Goal: Information Seeking & Learning: Learn about a topic

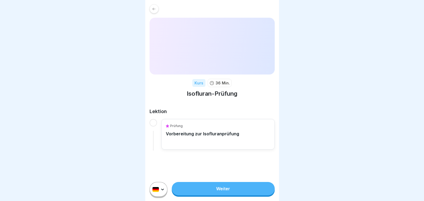
click at [224, 192] on link "Weiter" at bounding box center [223, 188] width 103 height 13
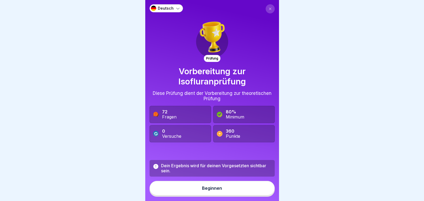
click at [208, 190] on div "Beginnen" at bounding box center [212, 188] width 20 height 5
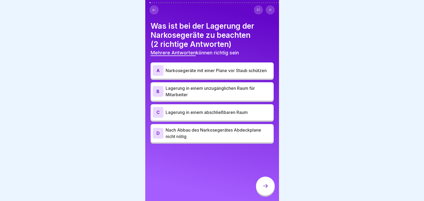
click at [154, 10] on icon at bounding box center [154, 10] width 3 height 2
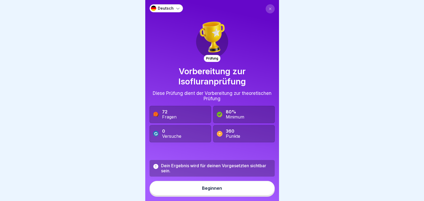
click at [206, 190] on div "Beginnen" at bounding box center [212, 188] width 20 height 5
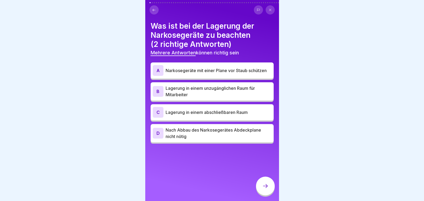
click at [206, 194] on div "Was ist bei der Lagerung der Narkosegeräte zu beachten (2 richtige Antworten) M…" at bounding box center [212, 100] width 134 height 201
click at [158, 115] on div "C" at bounding box center [158, 112] width 11 height 11
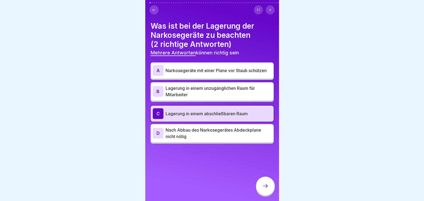
click at [158, 135] on div "D" at bounding box center [158, 133] width 11 height 11
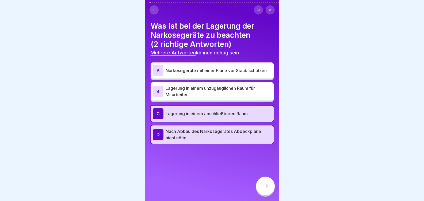
click at [264, 188] on icon at bounding box center [265, 186] width 6 height 6
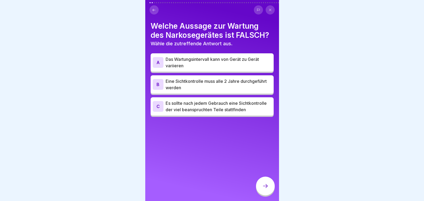
click at [159, 85] on div "B" at bounding box center [158, 84] width 11 height 11
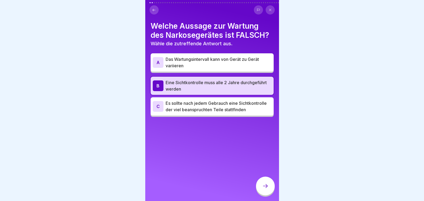
click at [265, 189] on icon at bounding box center [265, 186] width 6 height 6
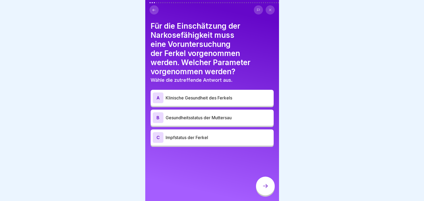
click at [157, 97] on div "A" at bounding box center [158, 97] width 11 height 11
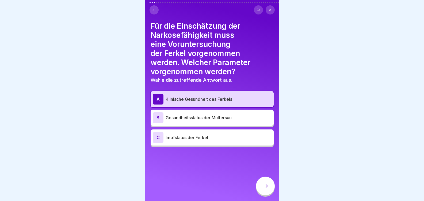
click at [270, 193] on div at bounding box center [265, 185] width 19 height 19
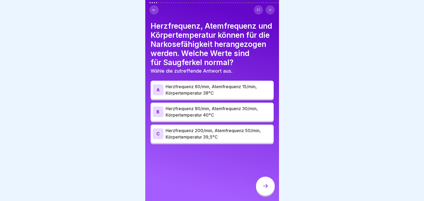
click at [158, 139] on div "C" at bounding box center [158, 133] width 11 height 11
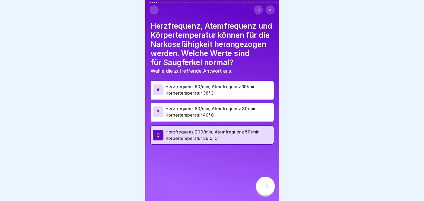
click at [263, 189] on icon at bounding box center [265, 186] width 6 height 6
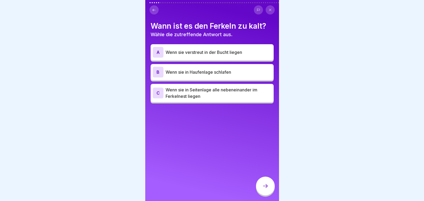
click at [156, 71] on div "B" at bounding box center [158, 72] width 11 height 11
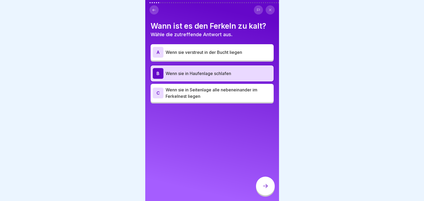
click at [262, 191] on div at bounding box center [265, 185] width 19 height 19
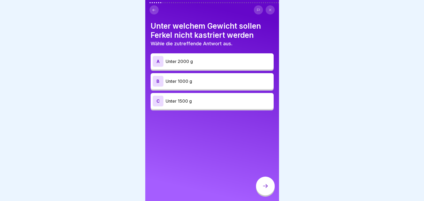
click at [159, 99] on div "C" at bounding box center [158, 101] width 11 height 11
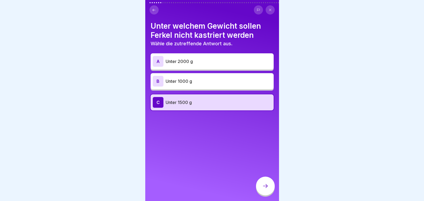
click at [267, 188] on icon at bounding box center [265, 186] width 5 height 4
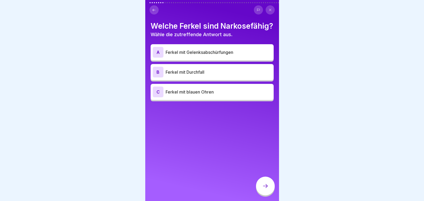
click at [157, 58] on div "A" at bounding box center [158, 52] width 11 height 11
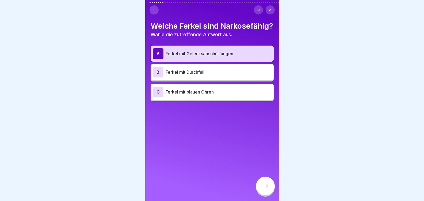
click at [264, 188] on icon at bounding box center [265, 186] width 6 height 6
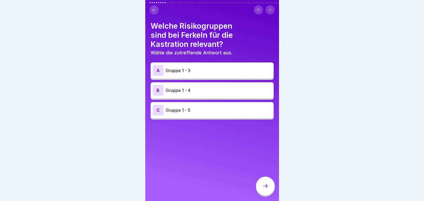
click at [160, 71] on div "A" at bounding box center [158, 70] width 11 height 11
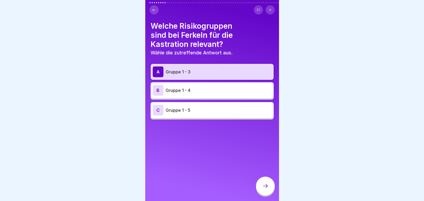
click at [267, 189] on icon at bounding box center [265, 186] width 6 height 6
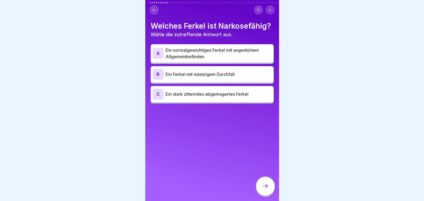
click at [161, 59] on div "A" at bounding box center [158, 53] width 11 height 11
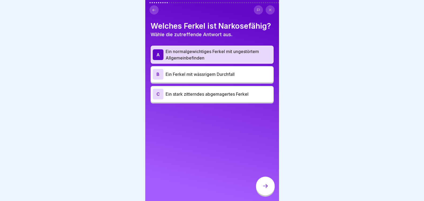
click at [265, 189] on icon at bounding box center [265, 186] width 6 height 6
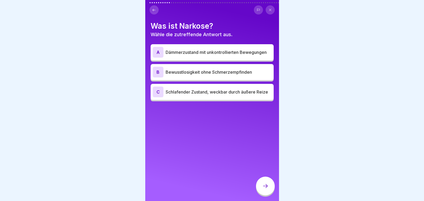
click at [157, 75] on div "B" at bounding box center [158, 72] width 11 height 11
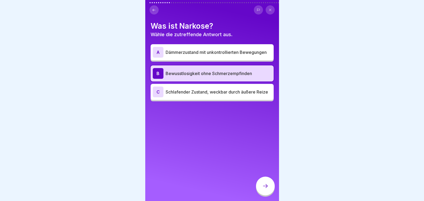
click at [264, 189] on icon at bounding box center [265, 186] width 6 height 6
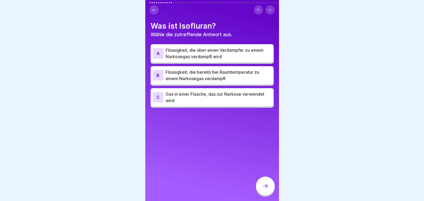
click at [158, 57] on div "A" at bounding box center [158, 53] width 11 height 11
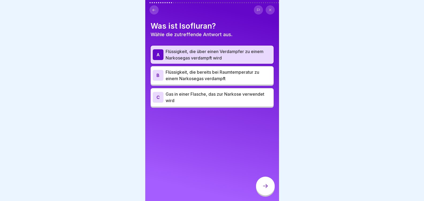
click at [266, 189] on icon at bounding box center [265, 186] width 6 height 6
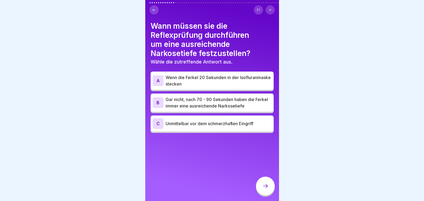
click at [160, 122] on div "C" at bounding box center [158, 123] width 11 height 11
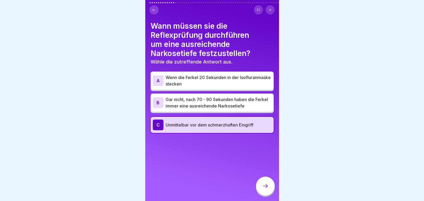
click at [263, 189] on icon at bounding box center [265, 186] width 6 height 6
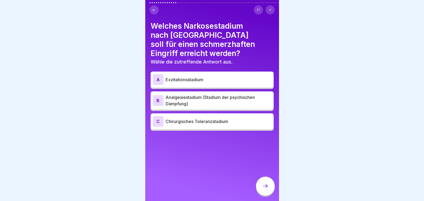
click at [157, 121] on div "C" at bounding box center [158, 121] width 11 height 11
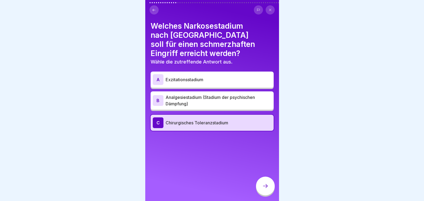
click at [262, 191] on div at bounding box center [265, 185] width 19 height 19
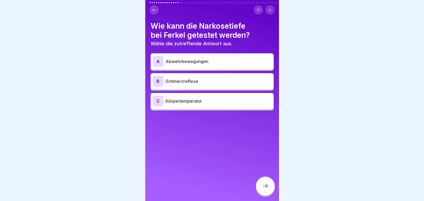
click at [156, 80] on div "B" at bounding box center [158, 81] width 11 height 11
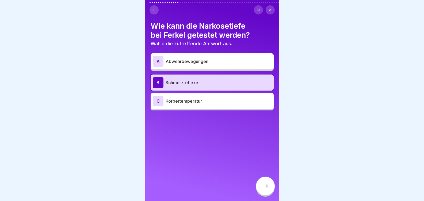
click at [267, 189] on icon at bounding box center [265, 186] width 6 height 6
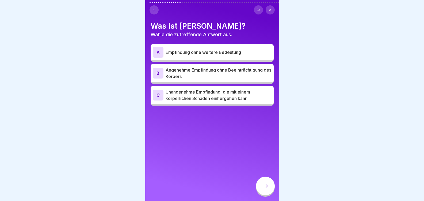
click at [157, 94] on div "C" at bounding box center [158, 95] width 11 height 11
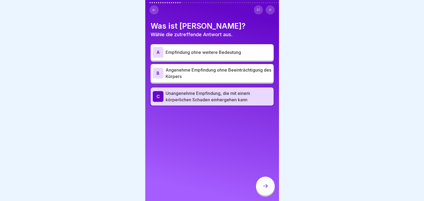
click at [264, 189] on icon at bounding box center [265, 186] width 6 height 6
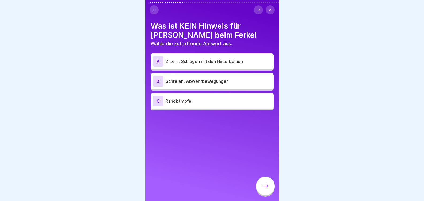
click at [157, 102] on div "C" at bounding box center [158, 101] width 11 height 11
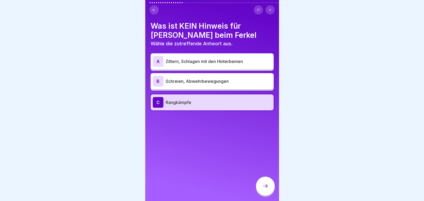
click at [267, 194] on div at bounding box center [265, 185] width 19 height 19
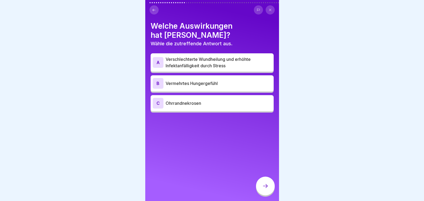
click at [154, 66] on div "A" at bounding box center [158, 62] width 11 height 11
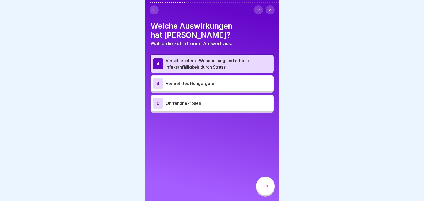
click at [263, 189] on icon at bounding box center [265, 186] width 6 height 6
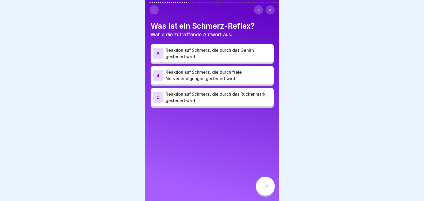
click at [162, 97] on div "C" at bounding box center [158, 97] width 11 height 11
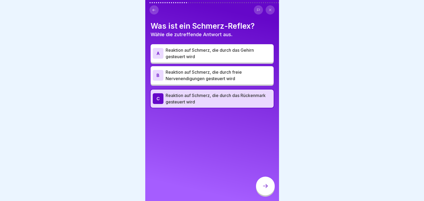
click at [265, 189] on icon at bounding box center [265, 186] width 6 height 6
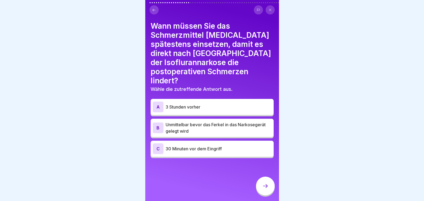
click at [157, 148] on div "C" at bounding box center [158, 148] width 11 height 11
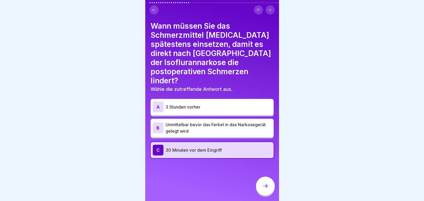
click at [267, 189] on icon at bounding box center [265, 186] width 6 height 6
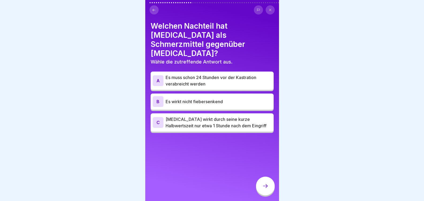
click at [159, 117] on div "C" at bounding box center [158, 122] width 11 height 11
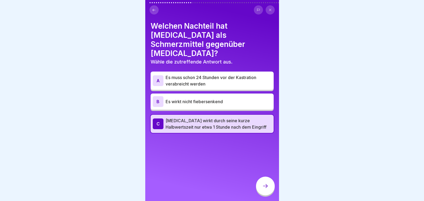
click at [264, 188] on icon at bounding box center [265, 186] width 6 height 6
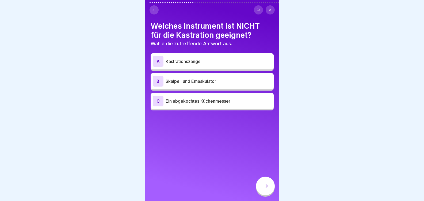
click at [158, 101] on div "C" at bounding box center [158, 101] width 11 height 11
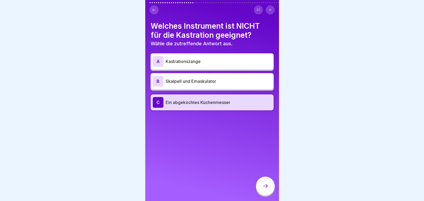
click at [263, 188] on icon at bounding box center [265, 186] width 6 height 6
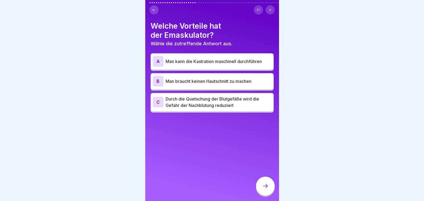
click at [157, 104] on div "C" at bounding box center [158, 102] width 11 height 11
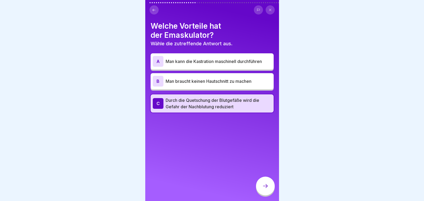
click at [267, 188] on icon at bounding box center [265, 186] width 5 height 4
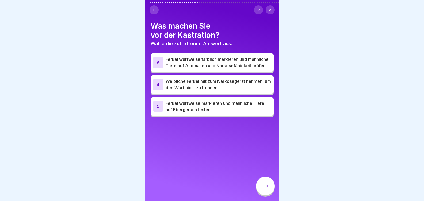
click at [158, 65] on div "A" at bounding box center [158, 62] width 11 height 11
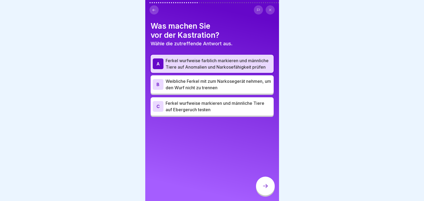
click at [264, 189] on icon at bounding box center [265, 186] width 6 height 6
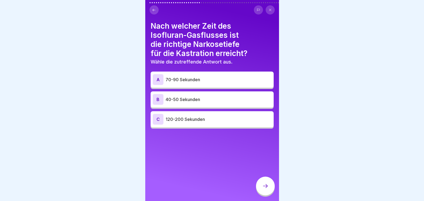
click at [158, 75] on div "A" at bounding box center [158, 79] width 11 height 11
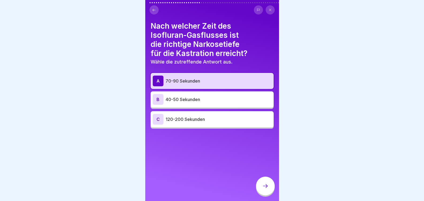
click at [265, 189] on icon at bounding box center [265, 186] width 6 height 6
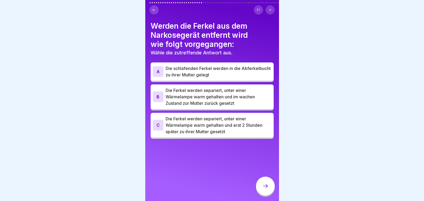
click at [158, 98] on div "B" at bounding box center [158, 96] width 11 height 11
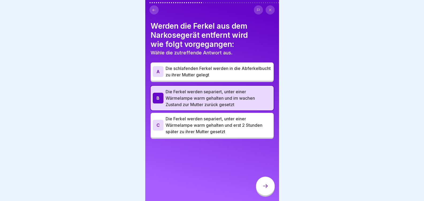
click at [267, 189] on icon at bounding box center [265, 186] width 6 height 6
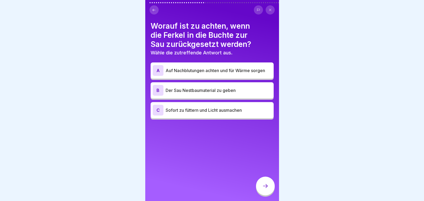
click at [159, 68] on div "A" at bounding box center [158, 70] width 11 height 11
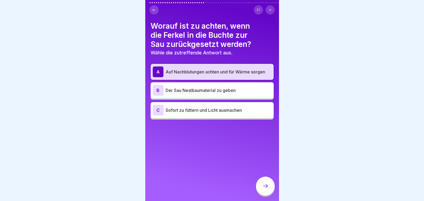
click at [265, 189] on icon at bounding box center [265, 186] width 6 height 6
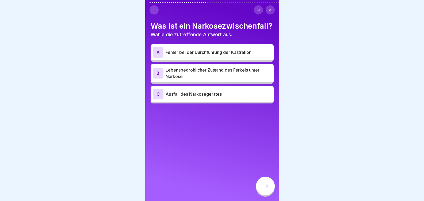
click at [158, 78] on div "B" at bounding box center [158, 73] width 11 height 11
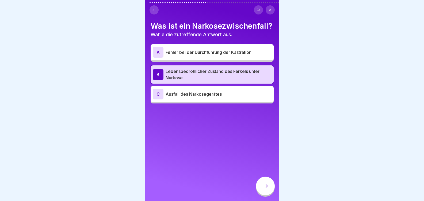
click at [267, 188] on icon at bounding box center [265, 186] width 6 height 6
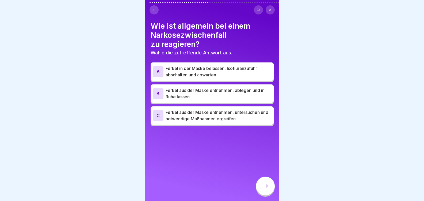
click at [158, 112] on div "C" at bounding box center [158, 115] width 11 height 11
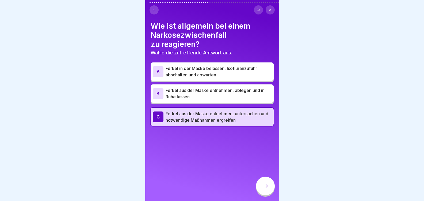
click at [269, 191] on div at bounding box center [265, 185] width 19 height 19
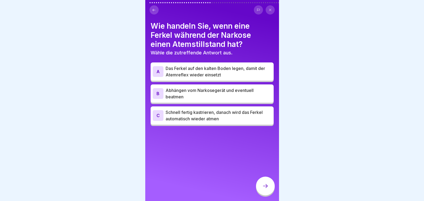
click at [157, 92] on div "B" at bounding box center [158, 93] width 11 height 11
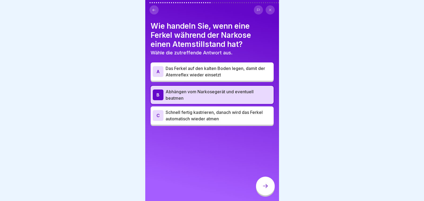
click at [268, 186] on div at bounding box center [265, 185] width 19 height 19
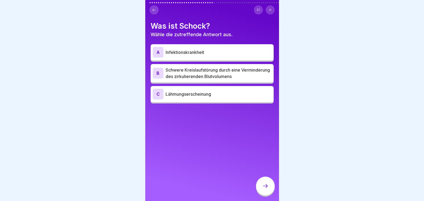
click at [158, 72] on div "B" at bounding box center [158, 73] width 11 height 11
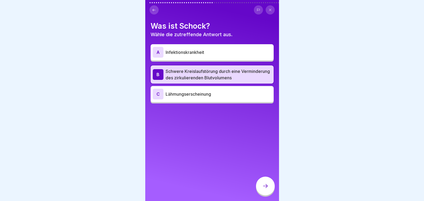
click at [263, 194] on div at bounding box center [265, 185] width 19 height 19
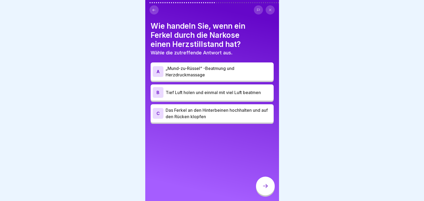
click at [157, 72] on div "A" at bounding box center [158, 71] width 11 height 11
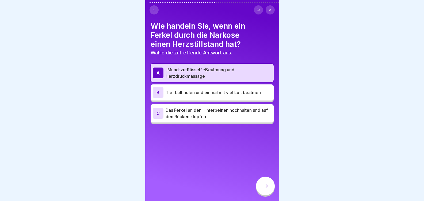
click at [266, 189] on icon at bounding box center [265, 186] width 6 height 6
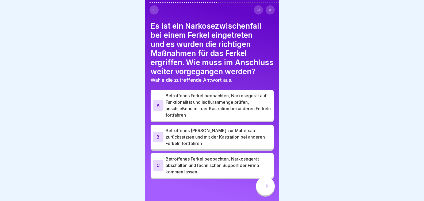
click at [161, 111] on div "A" at bounding box center [158, 105] width 11 height 11
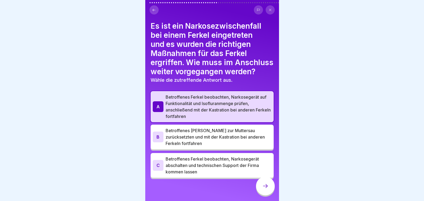
click at [262, 187] on div at bounding box center [265, 185] width 19 height 19
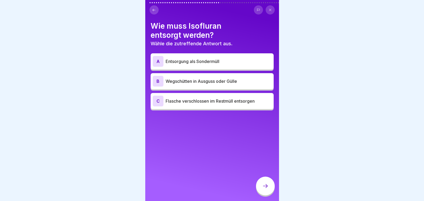
click at [158, 62] on div "A" at bounding box center [158, 61] width 11 height 11
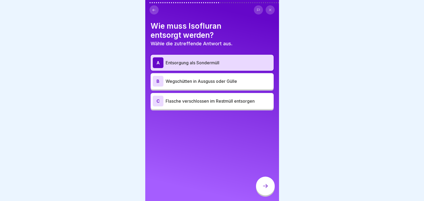
click at [266, 187] on div at bounding box center [265, 185] width 19 height 19
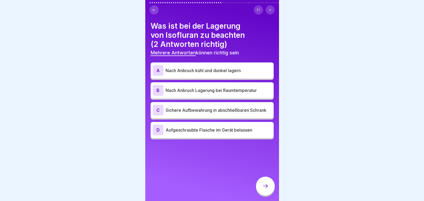
click at [158, 112] on div "C" at bounding box center [158, 110] width 11 height 11
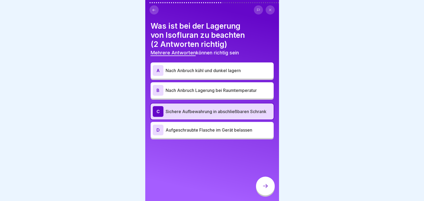
click at [156, 74] on div "A" at bounding box center [158, 70] width 11 height 11
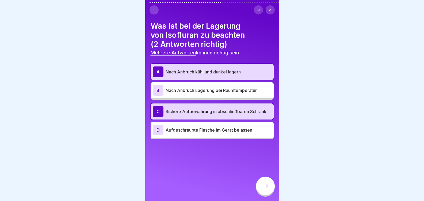
click at [266, 189] on icon at bounding box center [265, 186] width 6 height 6
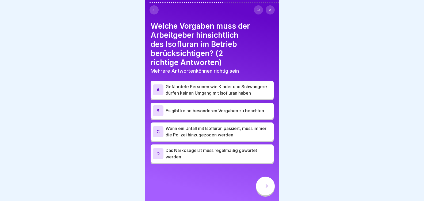
click at [159, 93] on div "A" at bounding box center [158, 89] width 11 height 11
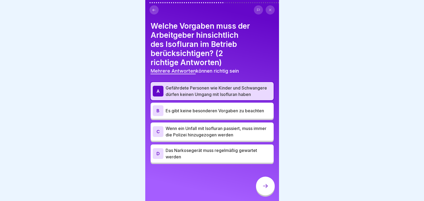
click at [157, 159] on div "D" at bounding box center [158, 153] width 11 height 11
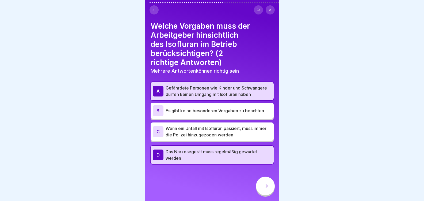
click at [270, 190] on div at bounding box center [265, 185] width 19 height 19
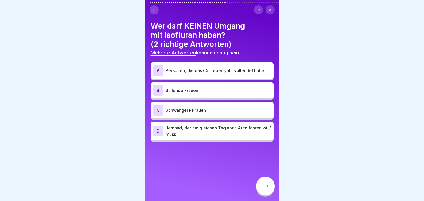
click at [161, 95] on div "B" at bounding box center [158, 90] width 11 height 11
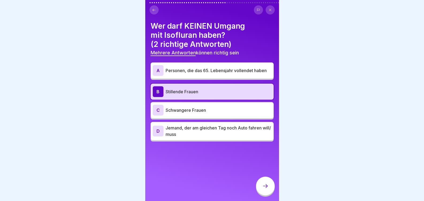
click at [160, 108] on div "C" at bounding box center [158, 110] width 11 height 11
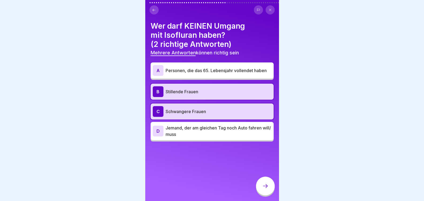
click at [262, 190] on div at bounding box center [265, 185] width 19 height 19
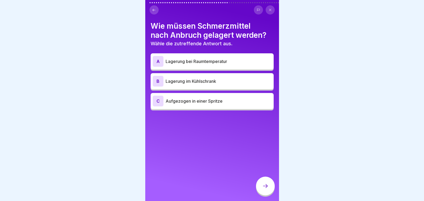
click at [158, 79] on div "B" at bounding box center [158, 81] width 11 height 11
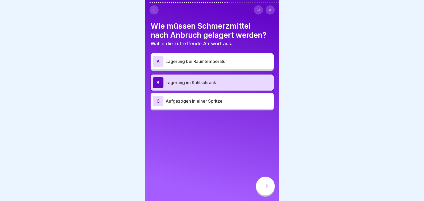
click at [266, 188] on icon at bounding box center [265, 186] width 6 height 6
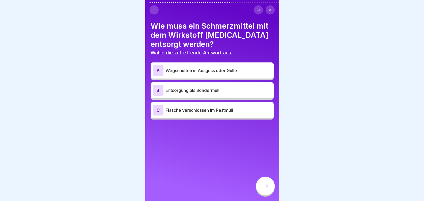
click at [157, 111] on div "C" at bounding box center [158, 110] width 11 height 11
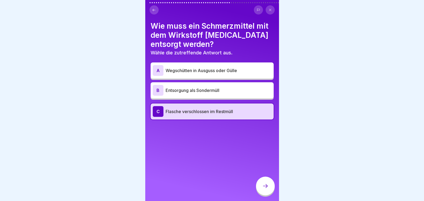
click at [270, 187] on div at bounding box center [265, 185] width 19 height 19
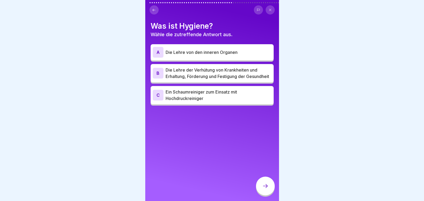
click at [157, 75] on div "B" at bounding box center [158, 73] width 11 height 11
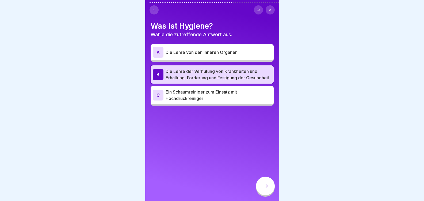
click at [274, 190] on div at bounding box center [265, 185] width 19 height 19
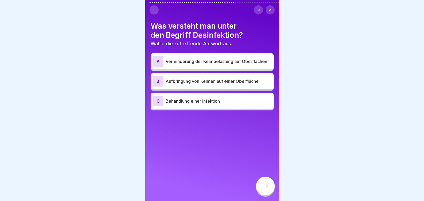
click at [158, 63] on div "A" at bounding box center [158, 61] width 11 height 11
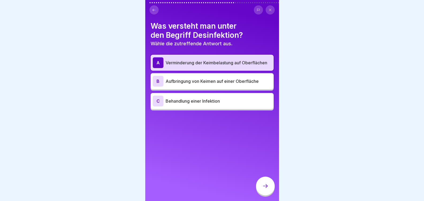
click at [266, 194] on div at bounding box center [265, 185] width 19 height 19
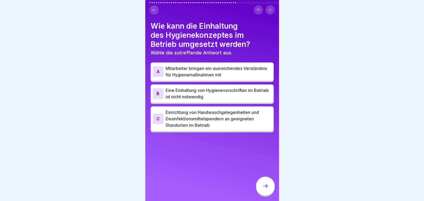
click at [157, 119] on div "C" at bounding box center [158, 118] width 11 height 11
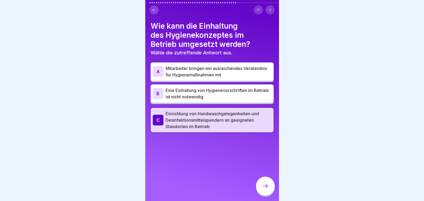
click at [264, 189] on icon at bounding box center [265, 186] width 6 height 6
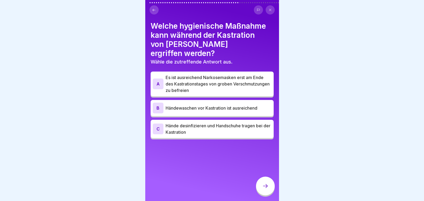
click at [158, 123] on div "C" at bounding box center [158, 128] width 11 height 11
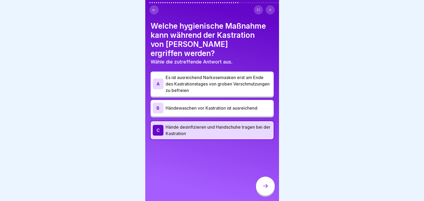
click at [264, 189] on icon at bounding box center [265, 186] width 6 height 6
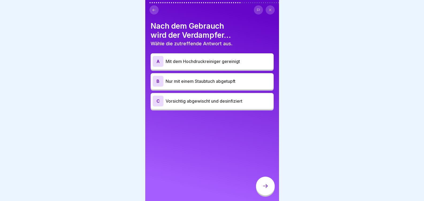
click at [156, 101] on div "C" at bounding box center [158, 101] width 11 height 11
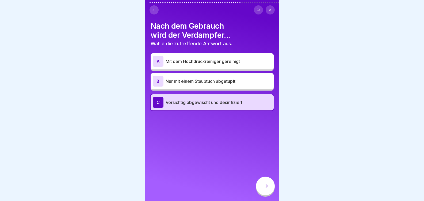
click at [268, 187] on div at bounding box center [265, 185] width 19 height 19
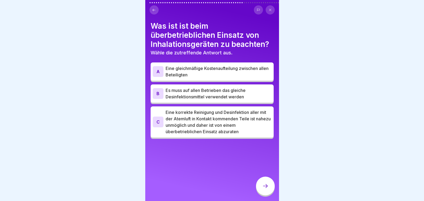
click at [160, 122] on div "C" at bounding box center [158, 121] width 11 height 11
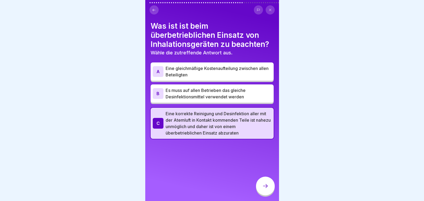
click at [261, 189] on div at bounding box center [265, 185] width 19 height 19
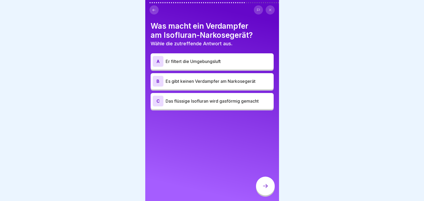
click at [158, 101] on div "C" at bounding box center [158, 101] width 11 height 11
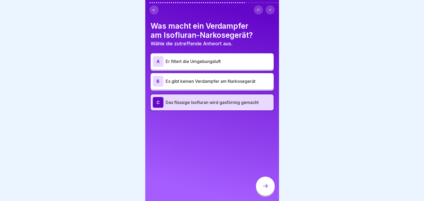
click at [268, 189] on icon at bounding box center [265, 186] width 6 height 6
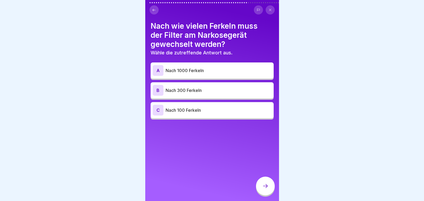
click at [155, 92] on div "B" at bounding box center [158, 90] width 11 height 11
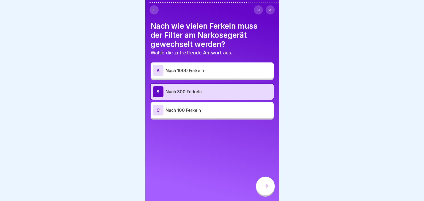
click at [157, 73] on div "A" at bounding box center [158, 70] width 11 height 11
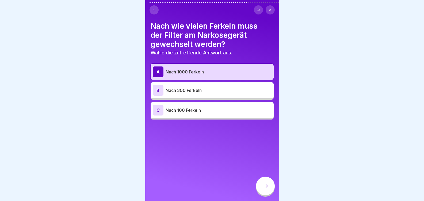
click at [163, 89] on div "B" at bounding box center [158, 90] width 11 height 11
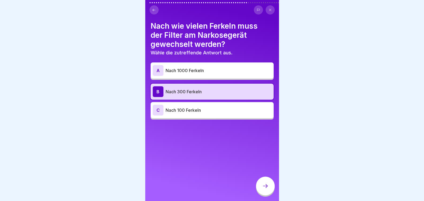
click at [265, 189] on icon at bounding box center [265, 186] width 6 height 6
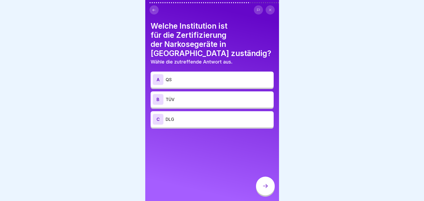
click at [160, 114] on div "C" at bounding box center [158, 119] width 11 height 11
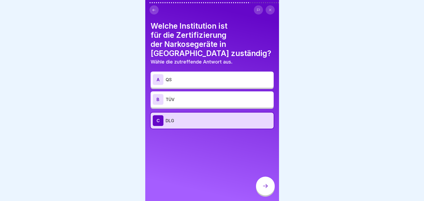
click at [263, 184] on div at bounding box center [265, 185] width 19 height 19
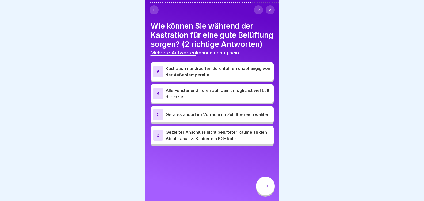
click at [155, 120] on div "C" at bounding box center [158, 114] width 11 height 11
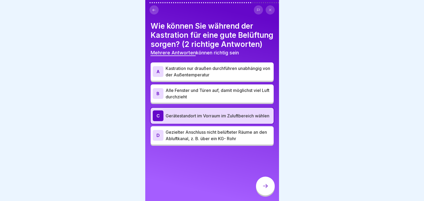
click at [156, 141] on div "D" at bounding box center [158, 135] width 11 height 11
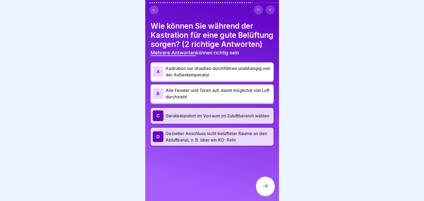
click at [268, 187] on icon at bounding box center [265, 186] width 6 height 6
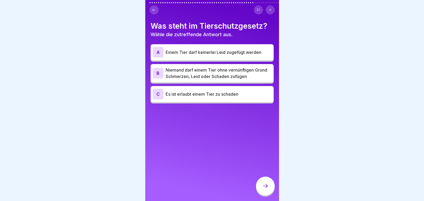
click at [158, 73] on div "B" at bounding box center [158, 73] width 11 height 11
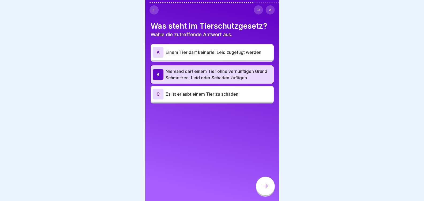
click at [266, 189] on icon at bounding box center [265, 186] width 6 height 6
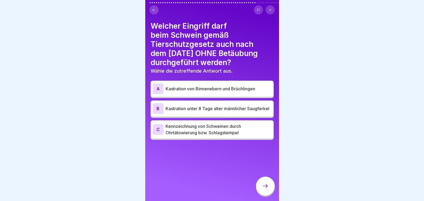
click at [158, 135] on div "C" at bounding box center [158, 129] width 11 height 11
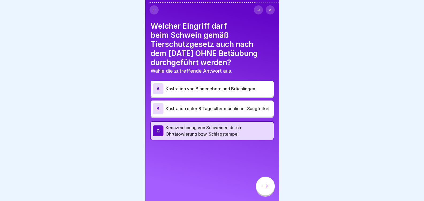
click at [266, 188] on icon at bounding box center [265, 186] width 6 height 6
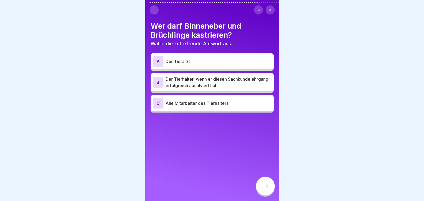
click at [157, 59] on div "A" at bounding box center [158, 61] width 11 height 11
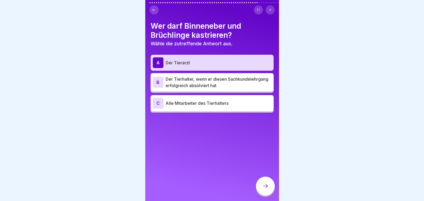
click at [263, 189] on icon at bounding box center [265, 186] width 6 height 6
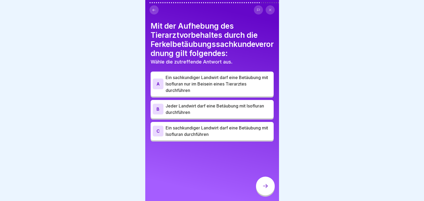
click at [157, 129] on div "C" at bounding box center [158, 131] width 11 height 11
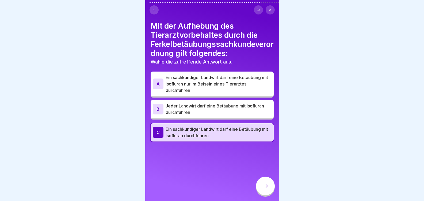
click at [265, 188] on icon at bounding box center [265, 186] width 6 height 6
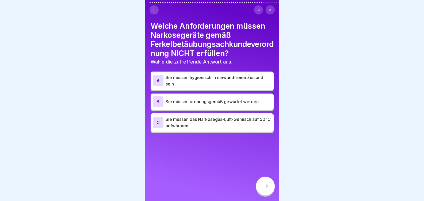
click at [158, 121] on div "C" at bounding box center [158, 122] width 11 height 11
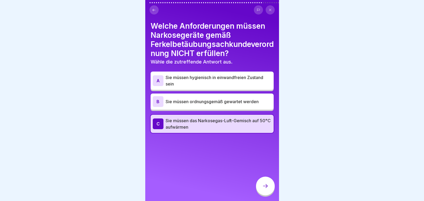
click at [270, 191] on div at bounding box center [265, 185] width 19 height 19
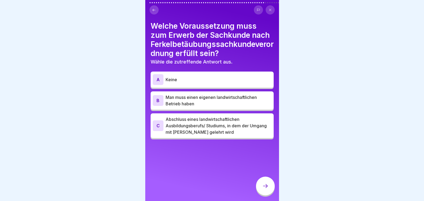
click at [155, 131] on div "C" at bounding box center [158, 125] width 11 height 11
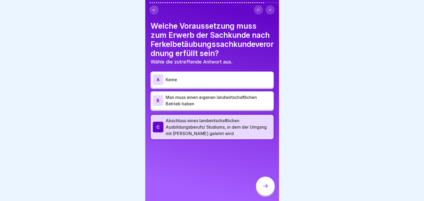
click at [267, 189] on icon at bounding box center [265, 186] width 6 height 6
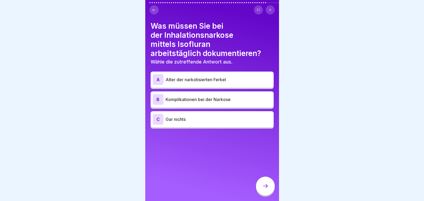
click at [163, 99] on div "B" at bounding box center [158, 99] width 11 height 11
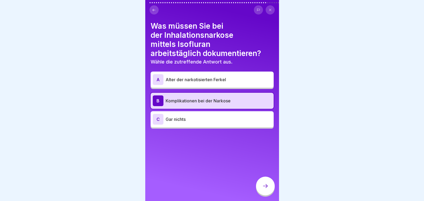
click at [268, 189] on icon at bounding box center [265, 186] width 6 height 6
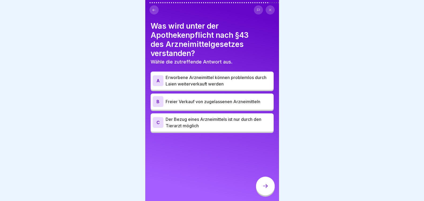
click at [159, 120] on div "C" at bounding box center [158, 122] width 11 height 11
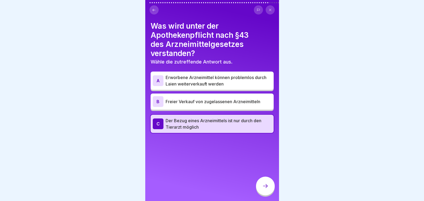
click at [266, 187] on div at bounding box center [265, 185] width 19 height 19
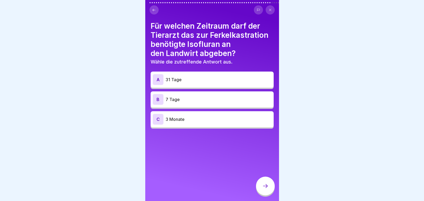
click at [157, 78] on div "A" at bounding box center [158, 79] width 11 height 11
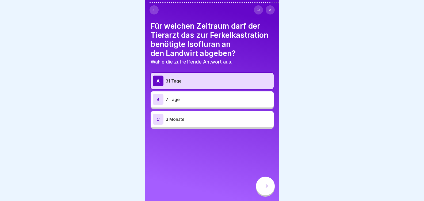
click at [267, 189] on icon at bounding box center [265, 186] width 6 height 6
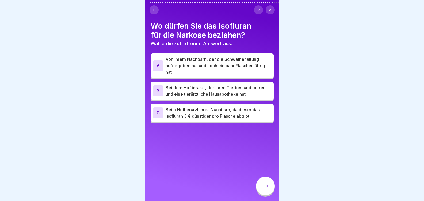
click at [159, 91] on div "B" at bounding box center [158, 90] width 11 height 11
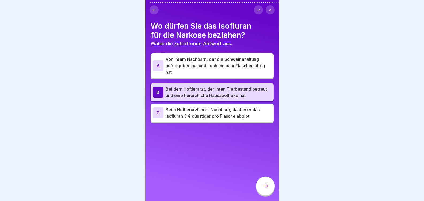
click at [266, 189] on icon at bounding box center [265, 186] width 6 height 6
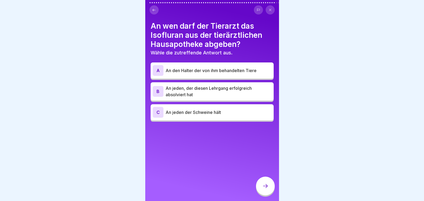
click at [157, 73] on div "A" at bounding box center [158, 70] width 11 height 11
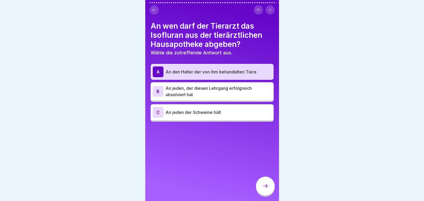
click at [265, 189] on icon at bounding box center [265, 186] width 6 height 6
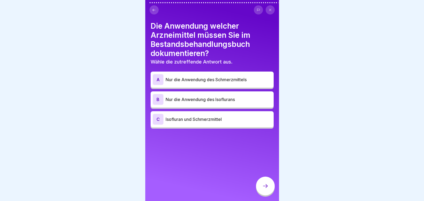
click at [159, 118] on div "C" at bounding box center [158, 119] width 11 height 11
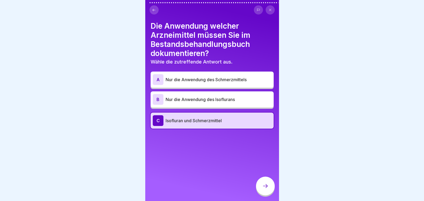
click at [264, 189] on icon at bounding box center [265, 186] width 6 height 6
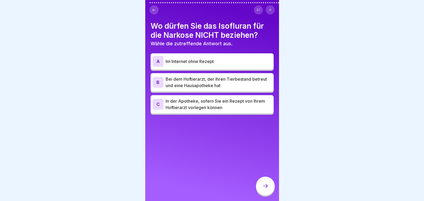
click at [156, 67] on div "A Im Internet ohne Rezept" at bounding box center [212, 61] width 123 height 16
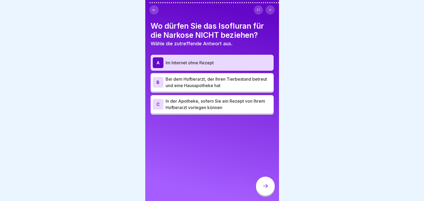
click at [267, 188] on icon at bounding box center [265, 186] width 6 height 6
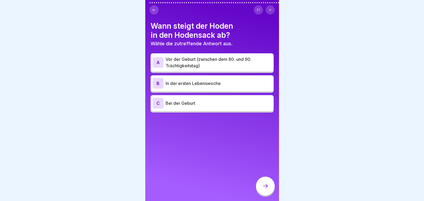
click at [156, 62] on div "A" at bounding box center [158, 62] width 11 height 11
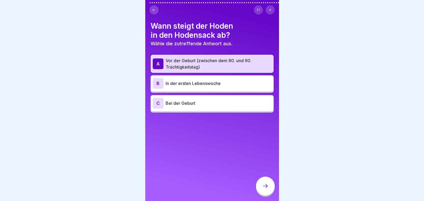
click at [267, 195] on div at bounding box center [265, 185] width 19 height 19
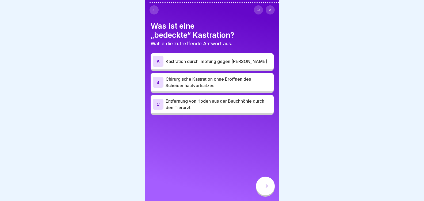
click at [160, 82] on div "B" at bounding box center [158, 82] width 11 height 11
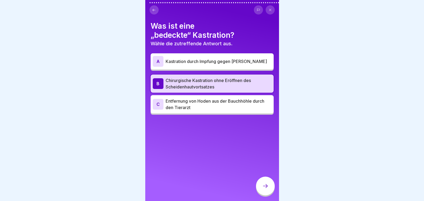
click at [267, 189] on icon at bounding box center [265, 186] width 6 height 6
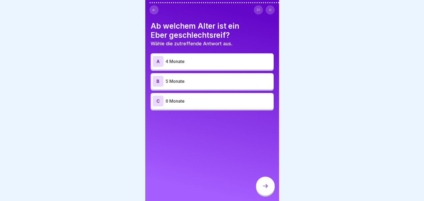
click at [193, 80] on p "5 Monate" at bounding box center [219, 81] width 106 height 6
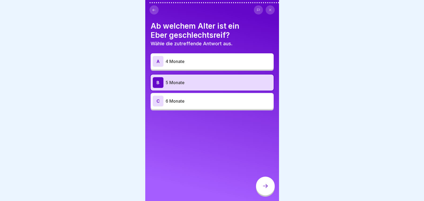
click at [268, 189] on icon at bounding box center [265, 186] width 6 height 6
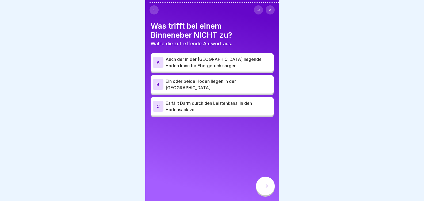
click at [158, 104] on div "C" at bounding box center [158, 106] width 11 height 11
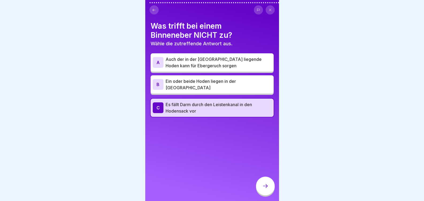
click at [261, 192] on div at bounding box center [265, 185] width 19 height 19
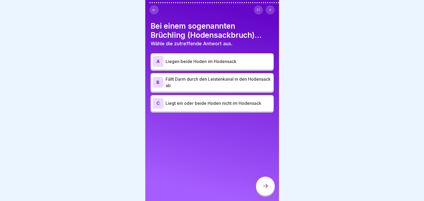
click at [157, 81] on div "B" at bounding box center [158, 82] width 11 height 11
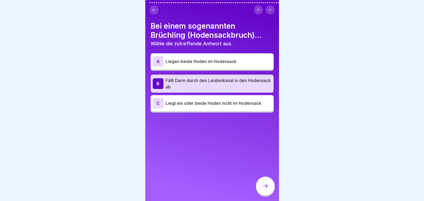
click at [265, 189] on icon at bounding box center [265, 186] width 6 height 6
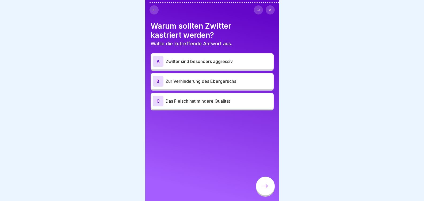
click at [159, 81] on div "B" at bounding box center [158, 81] width 11 height 11
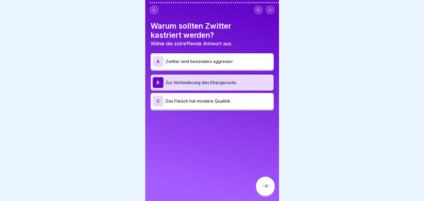
click at [265, 189] on icon at bounding box center [265, 186] width 6 height 6
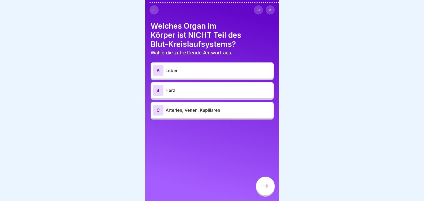
click at [160, 70] on div "A" at bounding box center [158, 70] width 11 height 11
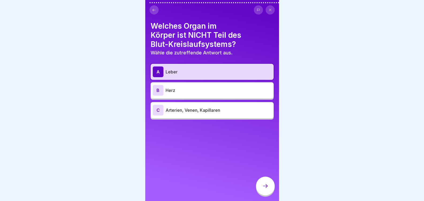
click at [268, 189] on icon at bounding box center [265, 186] width 6 height 6
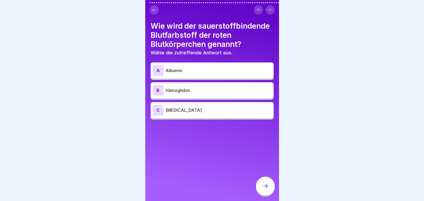
click at [157, 92] on div "B" at bounding box center [158, 90] width 11 height 11
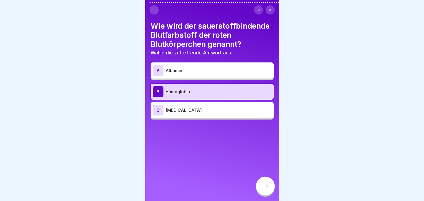
click at [262, 188] on div at bounding box center [265, 185] width 19 height 19
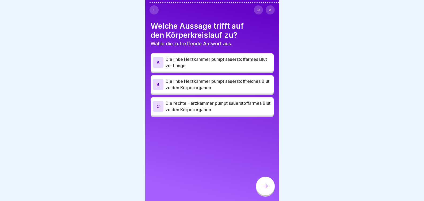
click at [160, 84] on div "B" at bounding box center [158, 84] width 11 height 11
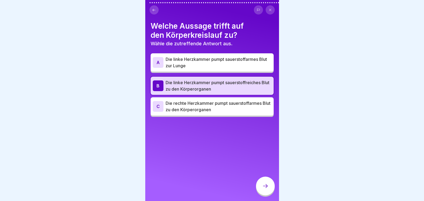
click at [270, 194] on div at bounding box center [265, 185] width 19 height 19
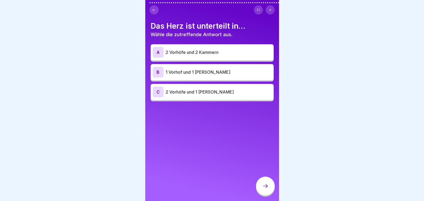
click at [160, 49] on div "A" at bounding box center [158, 52] width 11 height 11
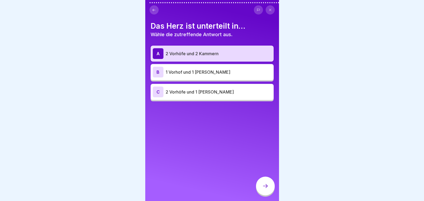
click at [271, 187] on div at bounding box center [265, 185] width 19 height 19
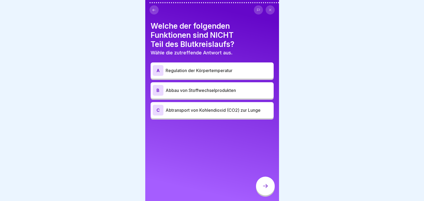
click at [157, 92] on div "B" at bounding box center [158, 90] width 11 height 11
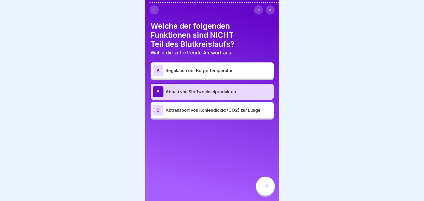
click at [264, 188] on icon at bounding box center [265, 186] width 6 height 6
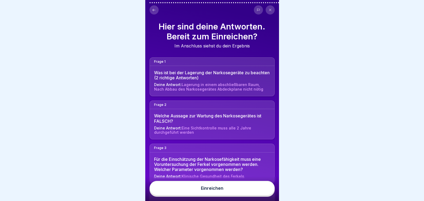
click at [209, 190] on div "Einreichen" at bounding box center [212, 188] width 22 height 5
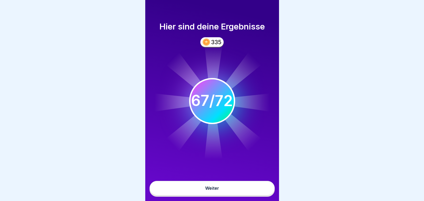
click at [207, 190] on div "Weiter" at bounding box center [212, 188] width 14 height 5
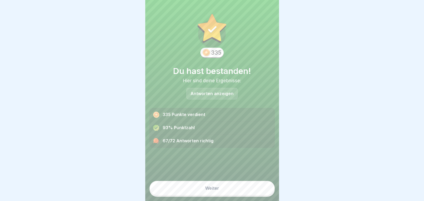
click at [214, 94] on p "Antworten anzeigen" at bounding box center [212, 93] width 43 height 5
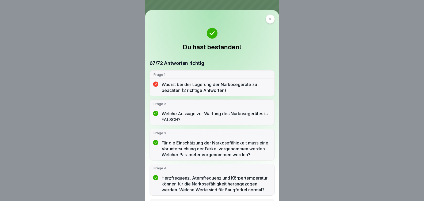
click at [169, 84] on p "Was ist bei der Lagerung der Narkosegeräte zu beachten (2 richtige Antworten)" at bounding box center [216, 87] width 109 height 12
click at [184, 91] on p "Was ist bei der Lagerung der Narkosegeräte zu beachten (2 richtige Antworten)" at bounding box center [216, 87] width 109 height 12
click at [271, 17] on div at bounding box center [270, 18] width 9 height 9
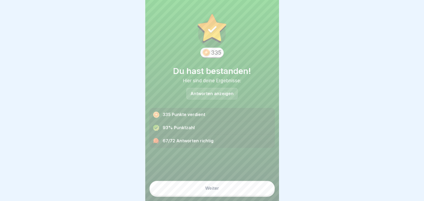
click at [206, 190] on button "Weiter" at bounding box center [212, 188] width 125 height 14
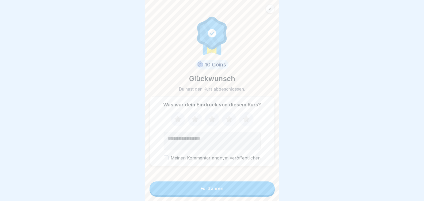
click at [210, 120] on icon at bounding box center [212, 118] width 7 height 7
click at [208, 188] on button "Fortfahren" at bounding box center [212, 188] width 125 height 14
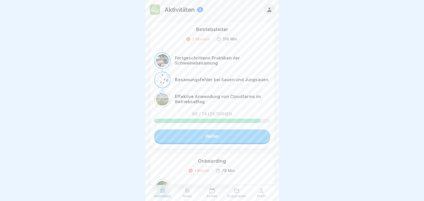
drag, startPoint x: 266, startPoint y: 166, endPoint x: 319, endPoint y: 123, distance: 68.2
click at [319, 123] on body "Aktivitäten 2 Betriebsleiter 3 Monate 318 Min. Fortgeschrittene Praktiken der S…" at bounding box center [212, 100] width 424 height 201
click at [223, 133] on link "Weiter" at bounding box center [212, 135] width 116 height 13
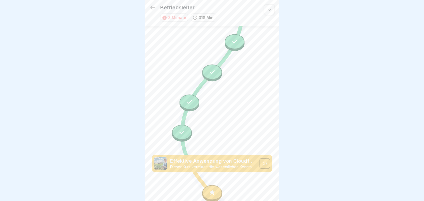
click at [267, 9] on icon at bounding box center [269, 9] width 5 height 5
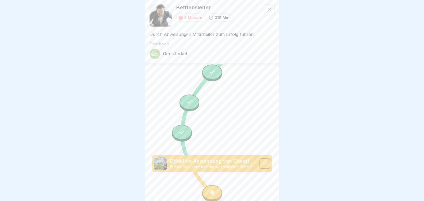
click at [267, 9] on icon at bounding box center [269, 10] width 4 height 4
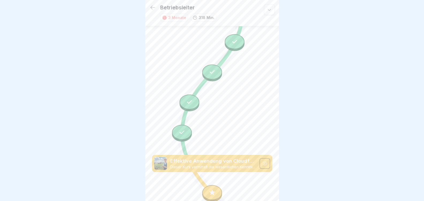
click at [152, 5] on icon at bounding box center [153, 7] width 6 height 6
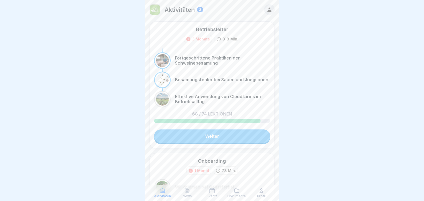
scroll to position [4, 0]
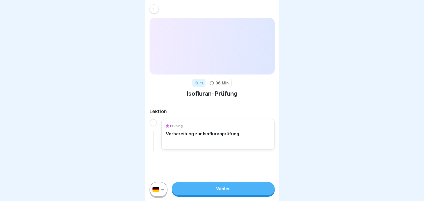
click at [198, 84] on div "Kurs" at bounding box center [198, 83] width 13 height 8
click at [189, 133] on p "Vorbereitung zur Isofluranprüfung" at bounding box center [202, 133] width 73 height 5
